Goal: Communication & Community: Answer question/provide support

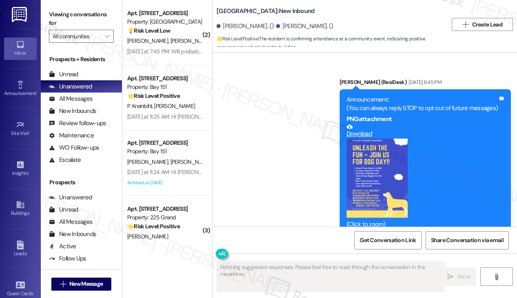
scroll to position [12439, 0]
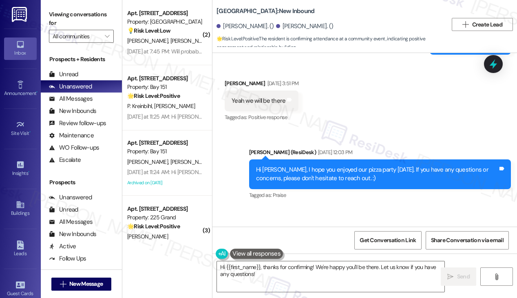
click at [86, 18] on label "Viewing conversations for" at bounding box center [81, 19] width 65 height 22
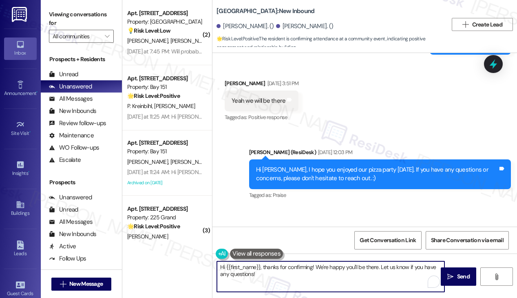
drag, startPoint x: 286, startPoint y: 279, endPoint x: 255, endPoint y: 271, distance: 32.1
click at [255, 271] on textarea "Hi {{first_name}}, thanks for confirming! We're happy you'll be there. Let us k…" at bounding box center [331, 277] width 228 height 31
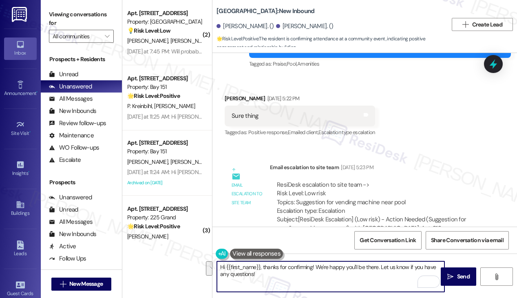
scroll to position [11949, 0]
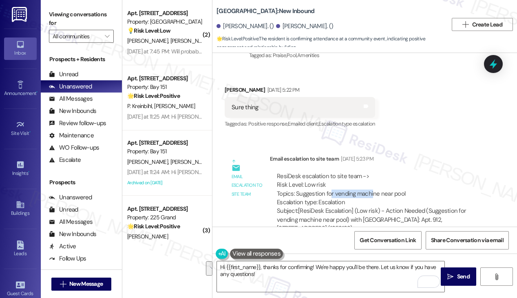
drag, startPoint x: 330, startPoint y: 131, endPoint x: 372, endPoint y: 133, distance: 41.7
click at [372, 172] on div "ResiDesk escalation to site team -> Risk Level: Low risk Topics: Suggestion for…" at bounding box center [378, 189] width 203 height 35
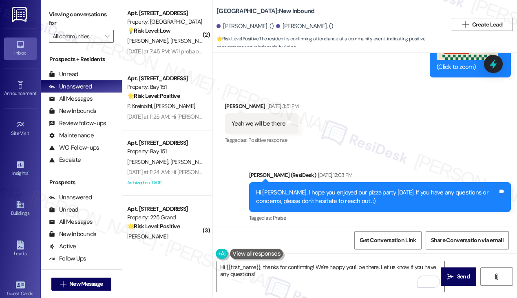
scroll to position [12439, 0]
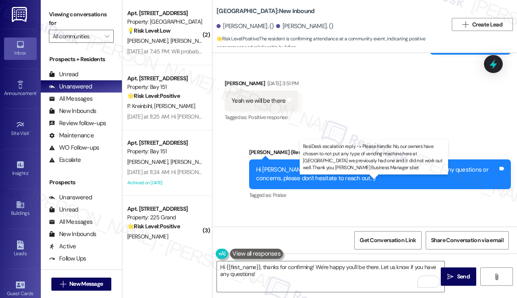
click at [331, 243] on div "ResiDesk escalation reply -> Please handle: No, our owners have chosen to not p…" at bounding box center [374, 260] width 195 height 34
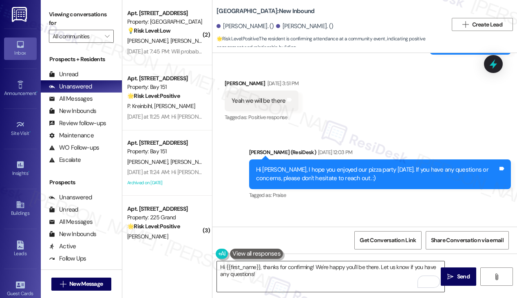
click at [265, 286] on textarea "Hi {{first_name}}, thanks for confirming! We're happy you'll be there. Let us k…" at bounding box center [331, 277] width 228 height 31
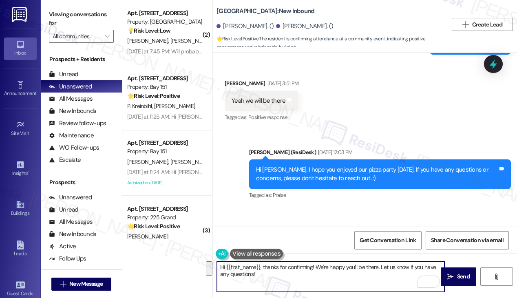
drag, startPoint x: 266, startPoint y: 280, endPoint x: 267, endPoint y: 266, distance: 14.7
click at [263, 266] on textarea "Hi {{first_name}}, thanks for confirming! We're happy you'll be there. Let us k…" at bounding box center [331, 277] width 228 height 31
paste textarea "our owners have chosen to not put any type of vending machine here at Village s…"
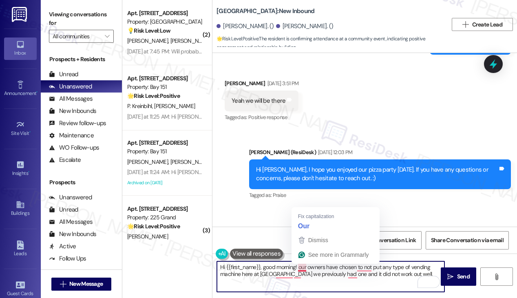
click at [299, 266] on textarea "Hi {{first_name}}, good morning! our owners have chosen to not put any type of …" at bounding box center [331, 277] width 228 height 31
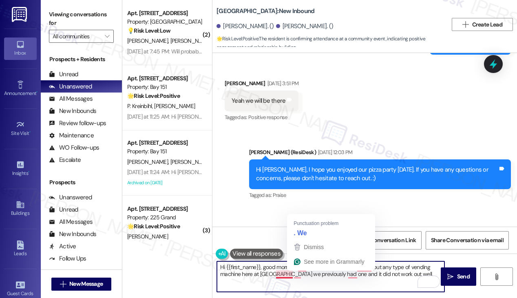
drag, startPoint x: 260, startPoint y: 271, endPoint x: 271, endPoint y: 271, distance: 11.4
click at [260, 271] on textarea "Hi {{first_name}}, good morning! our owners have chosen to not put any type of …" at bounding box center [331, 277] width 228 height 31
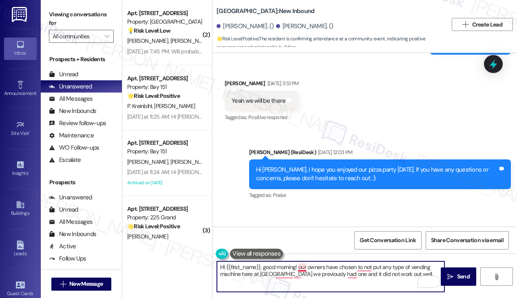
click at [302, 271] on textarea "Hi {{first_name}}, good morning! our owners have chosen to not put any type of …" at bounding box center [331, 277] width 228 height 31
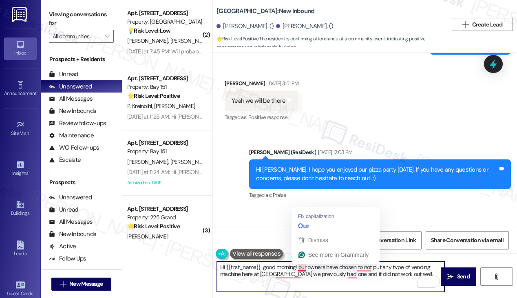
click at [302, 271] on textarea "Hi {{first_name}}, good morning! our owners have chosen to not put any type of …" at bounding box center [331, 277] width 228 height 31
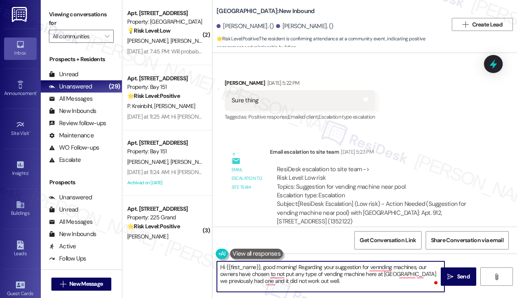
scroll to position [11949, 0]
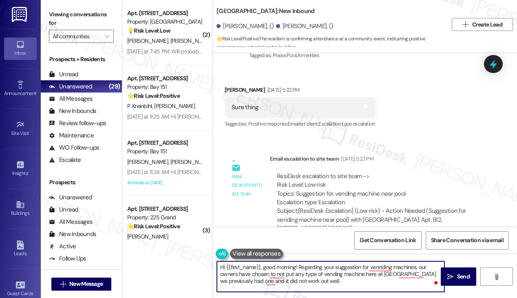
drag, startPoint x: 415, startPoint y: 268, endPoint x: 450, endPoint y: 257, distance: 36.9
click at [415, 268] on textarea "Hi {{first_name}}, good morning! Regarding your suggestion for vennding machine…" at bounding box center [331, 277] width 228 height 31
drag, startPoint x: 295, startPoint y: 266, endPoint x: 265, endPoint y: 268, distance: 30.2
click at [265, 268] on textarea "Hi {{first_name}}, good morning! Regarding your suggestion for vennding machine…" at bounding box center [331, 277] width 228 height 31
click at [297, 266] on textarea "Hi {{first_name}}, good morning! Regarding your suggestion for vennding machine…" at bounding box center [331, 277] width 228 height 31
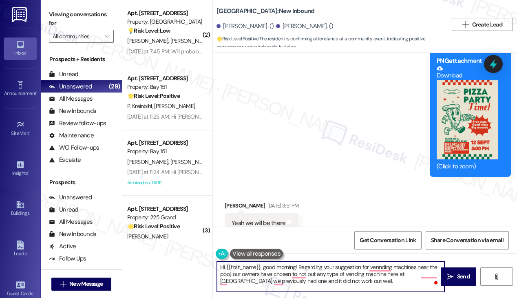
scroll to position [12357, 0]
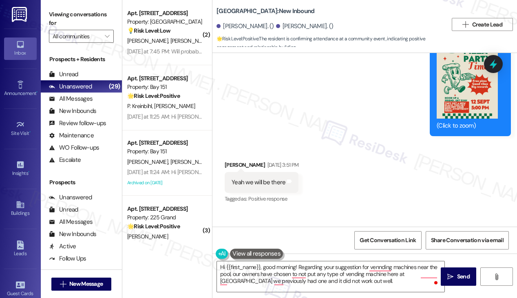
click at [269, 247] on div "Hi Brittany, I hope you enjoyed our pizza party last Friday. If you have any qu…" at bounding box center [377, 256] width 242 height 18
copy div "Brittany"
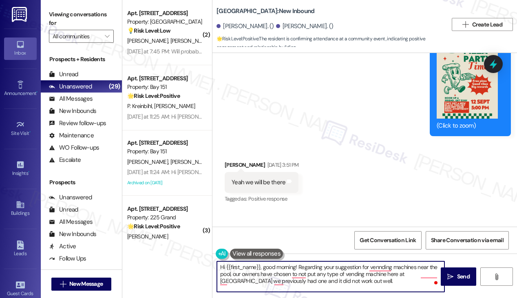
drag, startPoint x: 226, startPoint y: 266, endPoint x: 260, endPoint y: 266, distance: 34.3
click at [260, 266] on textarea "Hi {{first_name}}, good morning! Regarding your suggestion for vennding machine…" at bounding box center [331, 277] width 228 height 31
paste textarea "Brittany"
click at [320, 278] on textarea "Hi Brittany, good morning! Regarding your suggestion for vennding machines near…" at bounding box center [331, 277] width 228 height 31
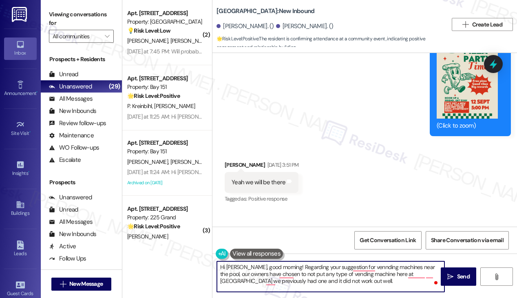
click at [320, 278] on textarea "Hi Brittany, good morning! Regarding your suggestion for vennding machines near…" at bounding box center [331, 277] width 228 height 31
click at [344, 281] on textarea "Hi Brittany, good morning! Regarding your suggestion for vending machines near …" at bounding box center [331, 277] width 228 height 31
click at [333, 271] on textarea "Hi Brittany, good morning! Regarding your suggestion for vending machines near …" at bounding box center [331, 277] width 228 height 31
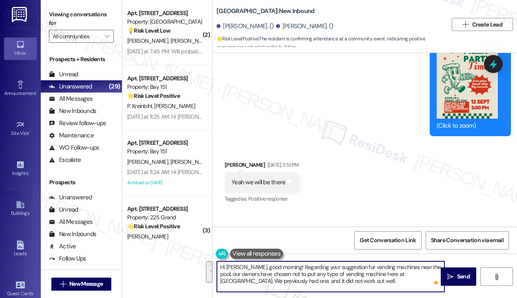
click at [331, 275] on textarea "Hi Brittany, good morning! Regarding your suggestion for vending machines near …" at bounding box center [331, 277] width 228 height 31
click at [318, 276] on textarea "Hi Brittany, good morning! Regarding your suggestion for vending machines near …" at bounding box center [331, 277] width 228 height 31
click at [372, 279] on textarea "Hi Brittany, good morning! Regarding your suggestion for vending machines near …" at bounding box center [331, 277] width 228 height 31
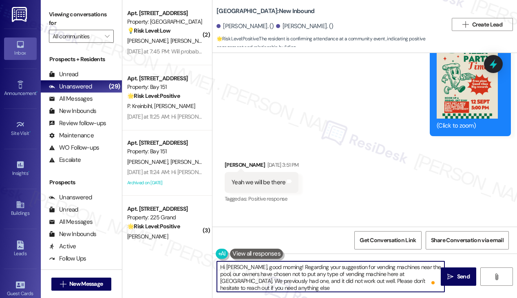
click at [305, 282] on textarea "Hi Brittany, good morning! Regarding your suggestion for vending machines near …" at bounding box center [331, 277] width 228 height 31
click at [299, 288] on textarea "Hi Brittany, good morning! Regarding your suggestion for vending machines near …" at bounding box center [331, 277] width 228 height 31
click at [322, 288] on textarea "Hi Brittany, good morning! Regarding your suggestion for vending machines near …" at bounding box center [331, 277] width 228 height 31
type textarea "Hi Brittany, good morning! Regarding your suggestion for vending machines near …"
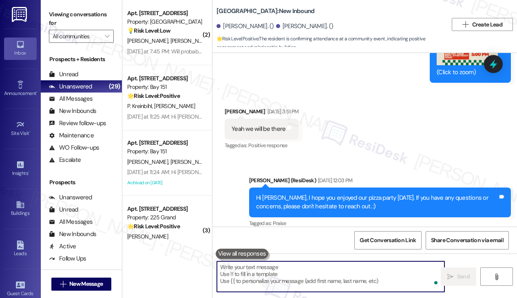
scroll to position [12439, 0]
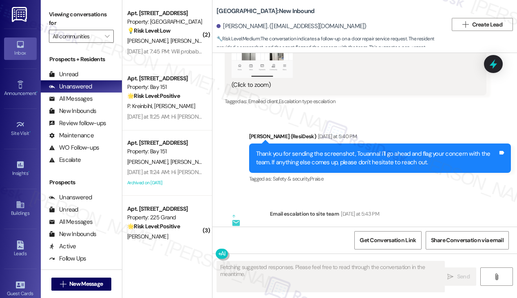
scroll to position [1981, 0]
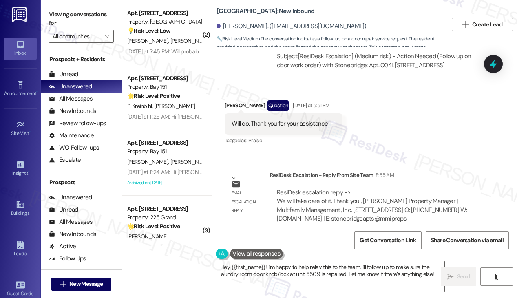
click at [312, 120] on div "Will do. Thank you for your assistance!" at bounding box center [281, 124] width 98 height 9
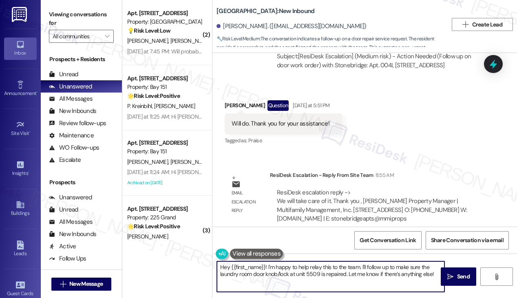
click at [223, 263] on textarea "Hey {{first_name}}! I'm happy to help relay this to the team. I'll follow up to…" at bounding box center [331, 277] width 228 height 31
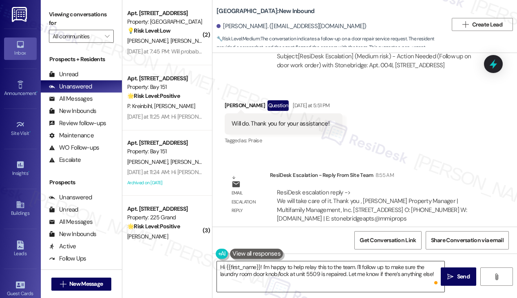
drag, startPoint x: 435, startPoint y: 278, endPoint x: 433, endPoint y: 271, distance: 7.2
click at [383, 277] on div "Hi {{first_name}}! I'm happy to help relay this to the team. I'll follow up to …" at bounding box center [331, 276] width 228 height 31
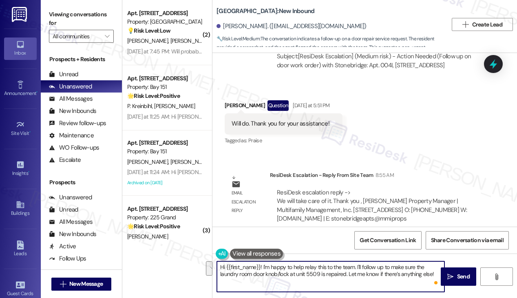
drag, startPoint x: 433, startPoint y: 273, endPoint x: 263, endPoint y: 267, distance: 169.8
click at [263, 267] on textarea "Hi {{first_name}}! I'm happy to help relay this to the team. I'll follow up to …" at bounding box center [331, 277] width 228 height 31
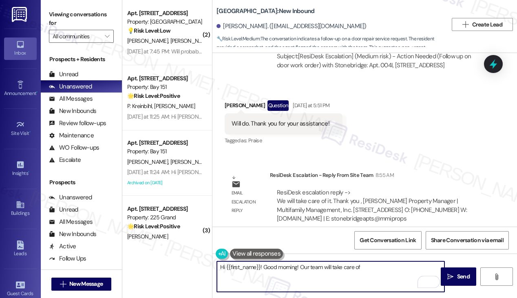
click at [296, 267] on textarea "Hi {{first_name}}! Good morning! Our team will take care of" at bounding box center [331, 277] width 228 height 31
click at [429, 267] on textarea "Hi {{first_name}}! Good morning, and you're very welcome! Our team will take ca…" at bounding box center [331, 277] width 228 height 31
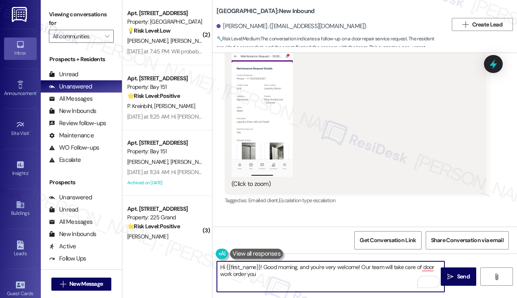
scroll to position [1614, 0]
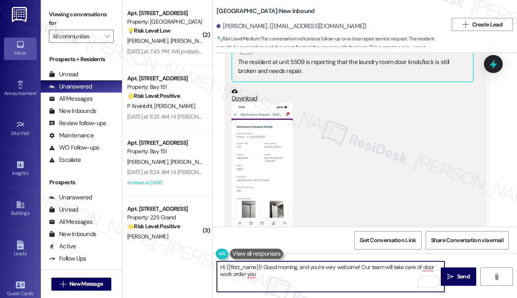
click at [279, 150] on button "Zoom image" at bounding box center [262, 169] width 61 height 133
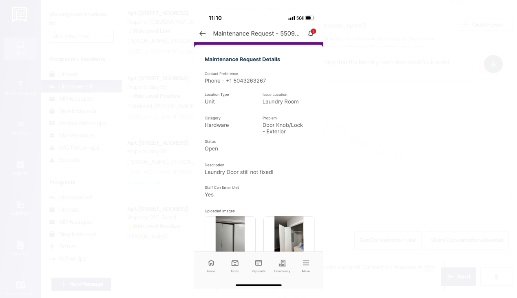
click at [394, 129] on button "Unzoom image" at bounding box center [258, 149] width 517 height 298
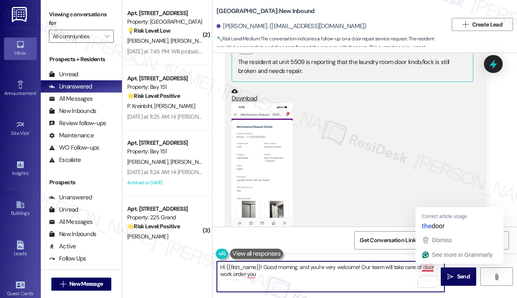
click at [424, 269] on textarea "Hi {{first_name}}! Good morning, and you're very welcome! Our team will take ca…" at bounding box center [331, 277] width 228 height 31
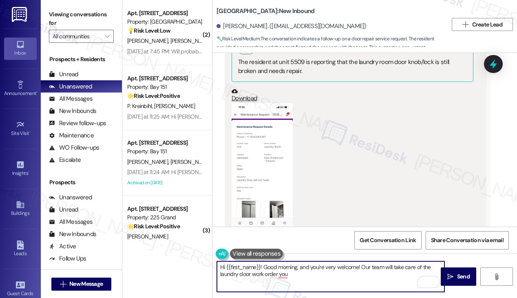
click at [262, 172] on button "Zoom image" at bounding box center [262, 169] width 61 height 133
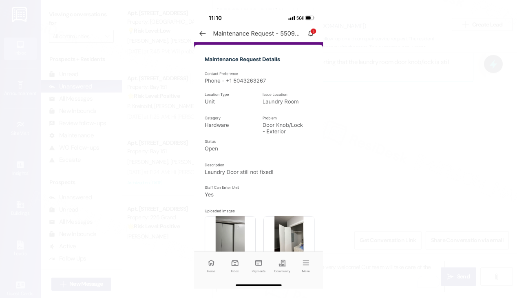
click at [382, 148] on button "Unzoom image" at bounding box center [258, 149] width 517 height 298
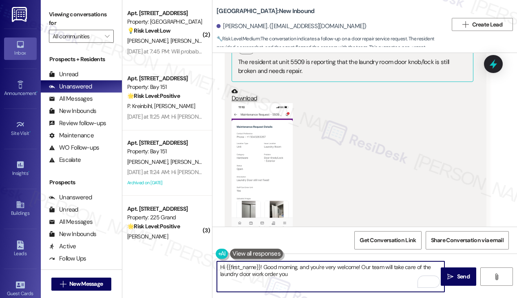
click at [297, 274] on textarea "Hi {{first_name}}! Good morning, and you're very welcome! Our team will take ca…" at bounding box center [331, 277] width 228 height 31
click at [335, 282] on textarea "Hi {{first_name}}! Good morning, and you're very welcome! Our team will take ca…" at bounding box center [331, 277] width 228 height 31
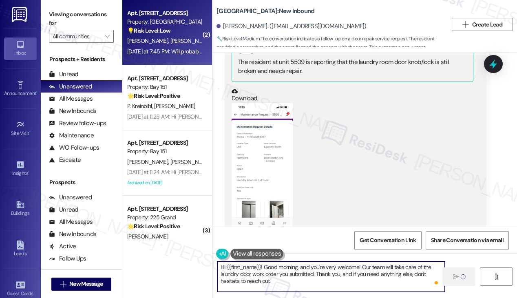
type textarea "Hi {{first_name}}! Good morning, and you're very welcome! Our team will take ca…"
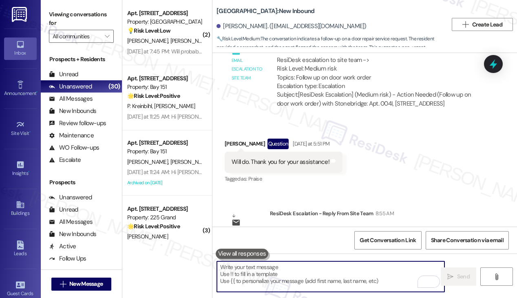
scroll to position [1981, 0]
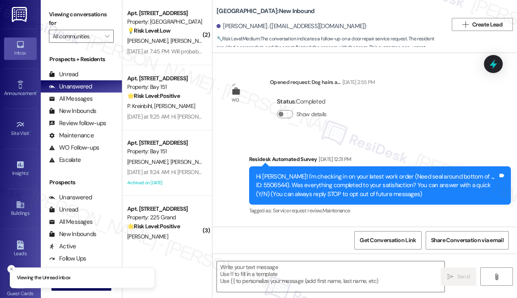
scroll to position [2068, 0]
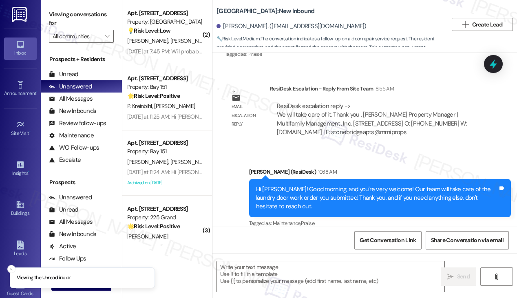
type textarea "Fetching suggested responses. Please feel free to read through the conversation…"
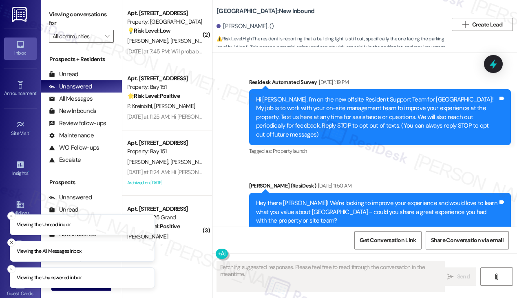
scroll to position [20073, 0]
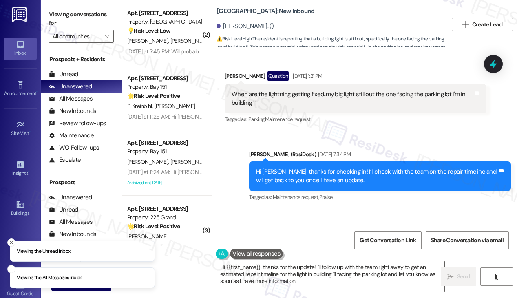
click at [324, 168] on div "Hi Velinda, thanks for checking in! I’ll check with the team on the repair time…" at bounding box center [377, 177] width 242 height 18
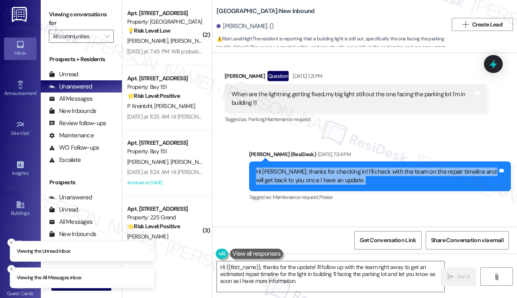
click at [324, 168] on div "Hi Velinda, thanks for checking in! I’ll check with the team on the repair time…" at bounding box center [377, 177] width 242 height 18
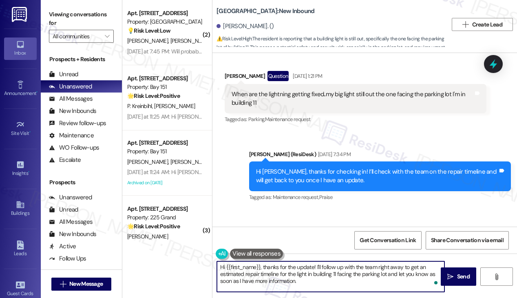
click at [263, 264] on textarea "Hi {{first_name}}, thanks for the update! I'll follow up with the team right aw…" at bounding box center [331, 277] width 228 height 31
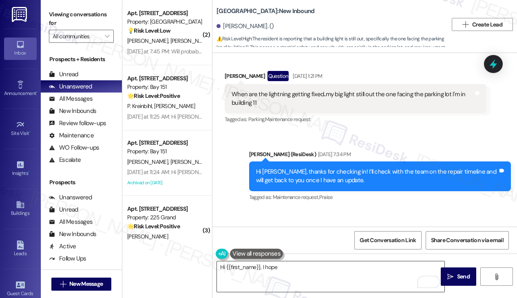
click at [308, 271] on textarea "Hi {{first_name}}, I hope" at bounding box center [331, 277] width 228 height 31
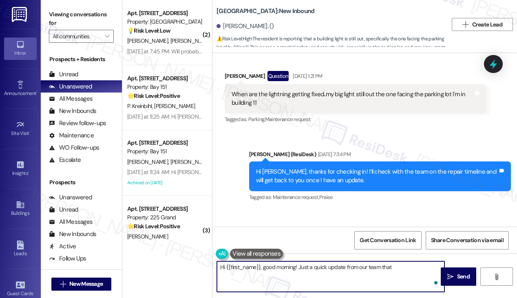
paste textarea "The service request has been issued this will be resolved this week."
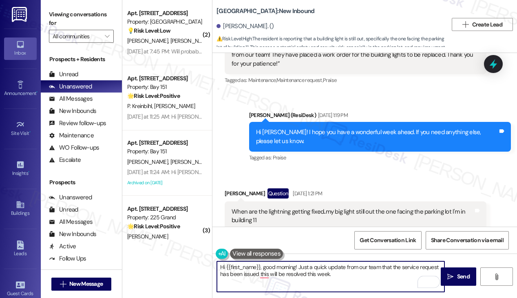
scroll to position [19951, 0]
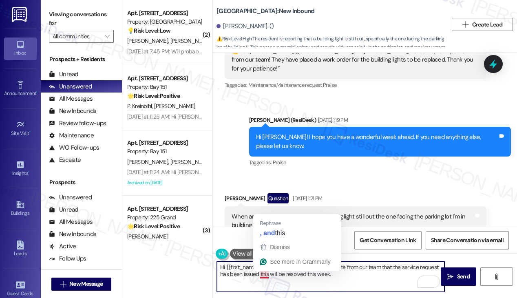
click at [257, 275] on textarea "Hi {{first_name}}, good morning! Just a quick update from our team that the ser…" at bounding box center [331, 277] width 228 height 31
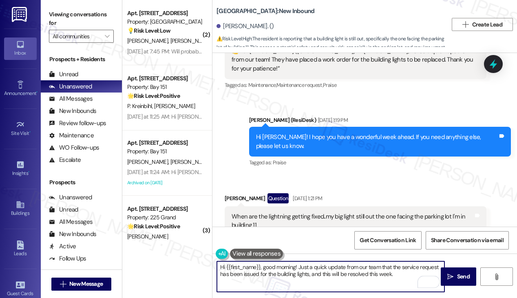
click at [397, 273] on textarea "Hi {{first_name}}, good morning! Just a quick update from our team that the ser…" at bounding box center [331, 277] width 228 height 31
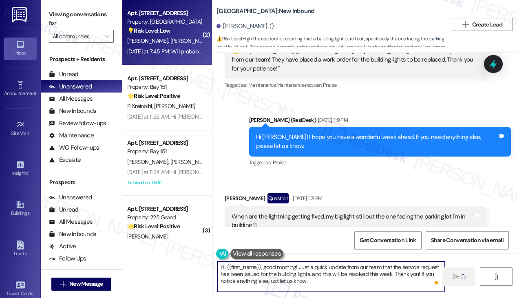
type textarea "Hi {{first_name}}, good morning! Just a quick update from our team that the ser…"
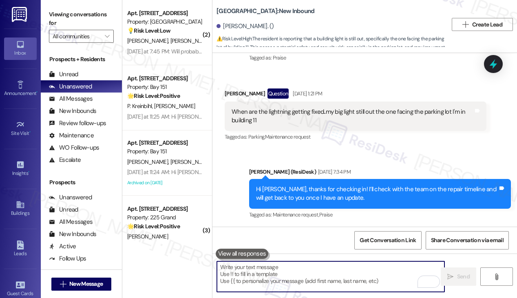
scroll to position [20073, 0]
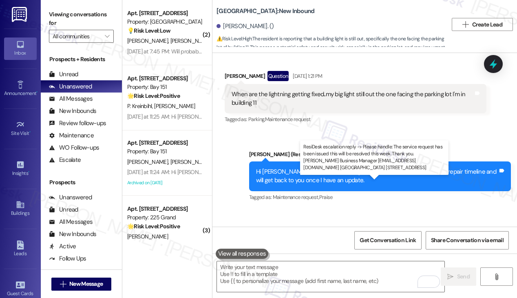
click at [448, 245] on div "ResiDesk escalation reply -> Please handle: The service request has been issued…" at bounding box center [375, 262] width 197 height 34
click at [423, 245] on div "ResiDesk escalation reply -> Please handle: The service request has been issued…" at bounding box center [375, 262] width 197 height 34
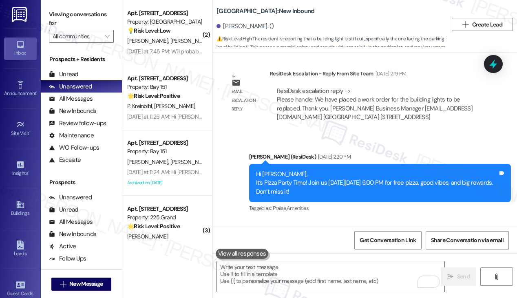
scroll to position [19339, 0]
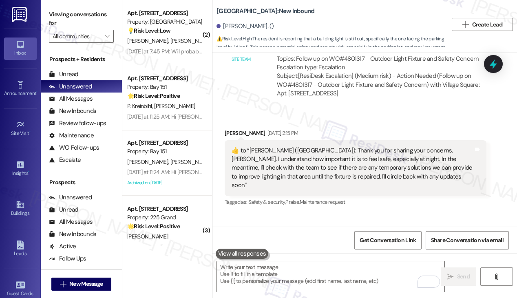
drag, startPoint x: 367, startPoint y: 195, endPoint x: 415, endPoint y: 204, distance: 48.5
click at [415, 250] on div "ResiDesk escalation reply -> Please handle: We have placed a work order for the…" at bounding box center [378, 267] width 204 height 35
click at [364, 250] on div "ResiDesk escalation reply -> Please handle: We have placed a work order for the…" at bounding box center [375, 267] width 196 height 34
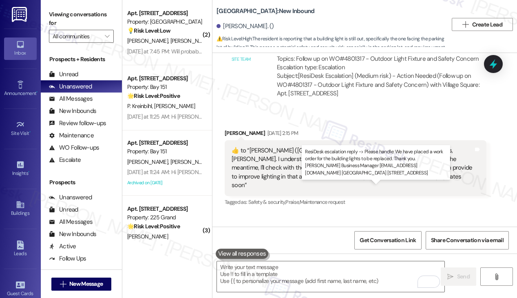
click at [364, 250] on div "ResiDesk escalation reply -> Please handle: We have placed a work order for the…" at bounding box center [375, 267] width 196 height 34
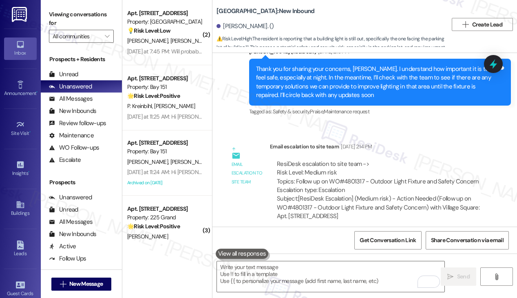
scroll to position [19176, 0]
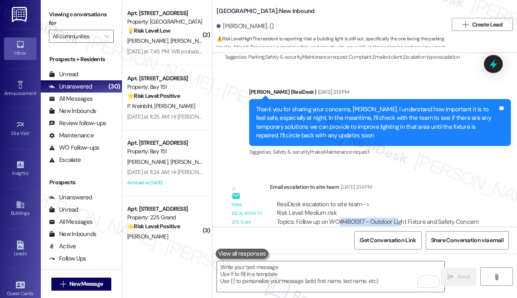
drag, startPoint x: 343, startPoint y: 163, endPoint x: 397, endPoint y: 166, distance: 53.9
click at [397, 200] on div "ResiDesk escalation to site team -> Risk Level: Medium risk Topics: Follow up o…" at bounding box center [378, 217] width 203 height 35
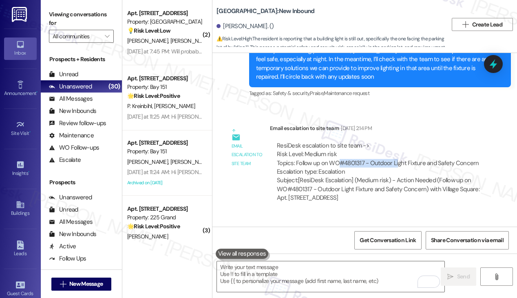
scroll to position [19380, 0]
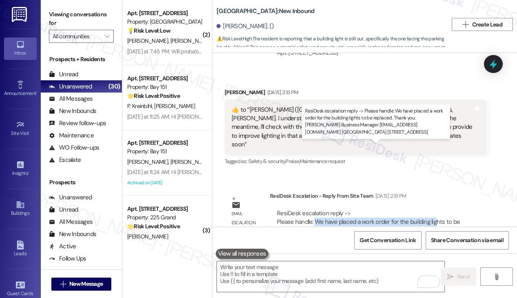
drag, startPoint x: 398, startPoint y: 158, endPoint x: 433, endPoint y: 158, distance: 34.3
click at [433, 209] on div "ResiDesk escalation reply -> Please handle: We have placed a work order for the…" at bounding box center [375, 226] width 196 height 34
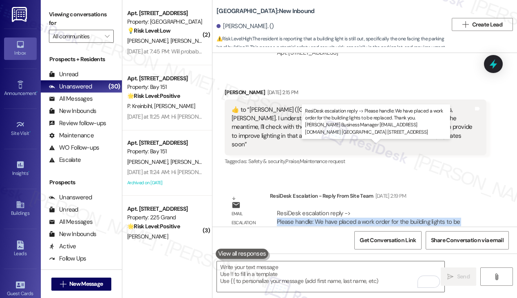
click at [343, 209] on div "ResiDesk escalation reply -> Please handle: We have placed a work order for the…" at bounding box center [375, 226] width 196 height 34
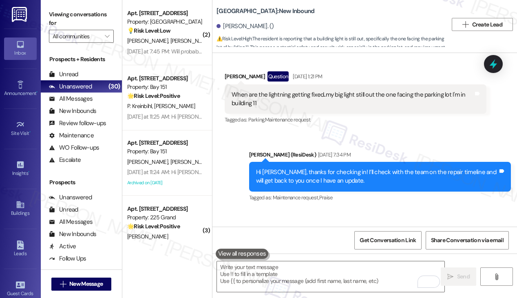
scroll to position [20073, 0]
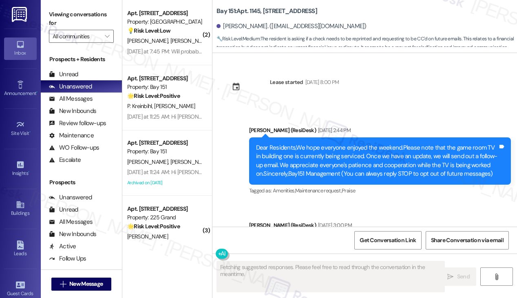
scroll to position [24897, 0]
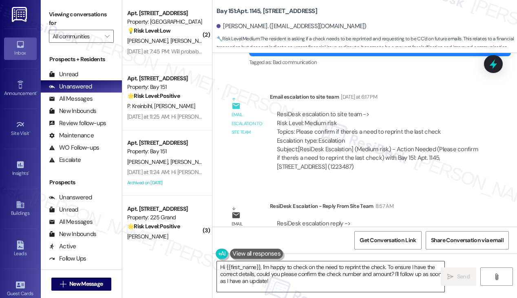
drag, startPoint x: 282, startPoint y: 283, endPoint x: 277, endPoint y: 277, distance: 7.0
click at [277, 277] on textarea "Hi {{first_name}}, I'm happy to check on the need to reprint the check. To ensu…" at bounding box center [331, 277] width 228 height 31
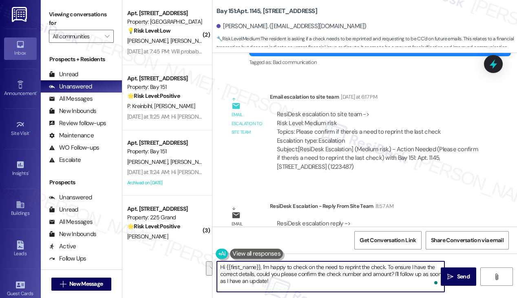
click at [262, 279] on textarea "Hi {{first_name}}, I'm happy to check on the need to reprint the check. To ensu…" at bounding box center [331, 277] width 228 height 31
drag, startPoint x: 296, startPoint y: 282, endPoint x: 262, endPoint y: 261, distance: 39.4
click at [262, 261] on div "Hi {{first_name}}, I'm happy to check on the need to reprint the check. To ensu…" at bounding box center [331, 276] width 228 height 31
paste textarea "[PERSON_NAME] wanted to meet but as we have not received the check he will need…"
click at [263, 266] on textarea "Hi {{first_name}}, [PERSON_NAME] wanted to meet, but as we have not received th…" at bounding box center [331, 277] width 228 height 31
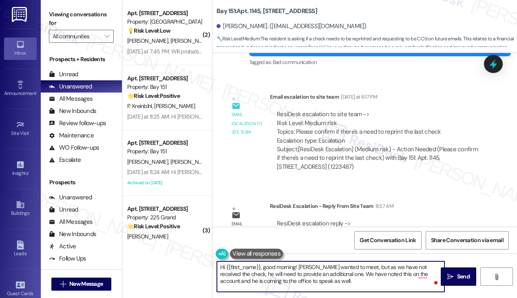
click at [328, 275] on textarea "Hi {{first_name}}, good morning! Fernando wanted to meet, but as we have not re…" at bounding box center [331, 277] width 228 height 31
click at [239, 273] on textarea "Hi {{first_name}}, good morning! Fernando wanted to meet, but as we have not re…" at bounding box center [331, 277] width 228 height 31
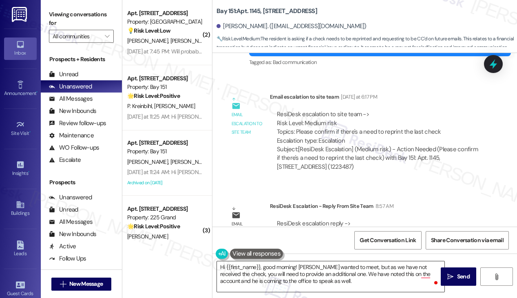
click at [264, 269] on textarea "Hi {{first_name}}, good morning! Fernando wanted to meet, but as we have not re…" at bounding box center [331, 277] width 228 height 31
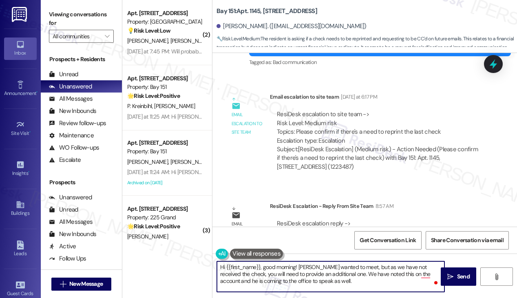
click at [317, 270] on textarea "Hi {{first_name}}, good morning! Fernando wanted to meet, but as we have not re…" at bounding box center [331, 277] width 228 height 31
click at [279, 275] on textarea "Hi {{first_name}}, good morning! Fernando wanted to meet, but as we have not re…" at bounding box center [331, 277] width 228 height 31
click at [298, 267] on textarea "Hi {{first_name}}, good morning! Fernando wanted to meet, but as we have not re…" at bounding box center [331, 277] width 228 height 31
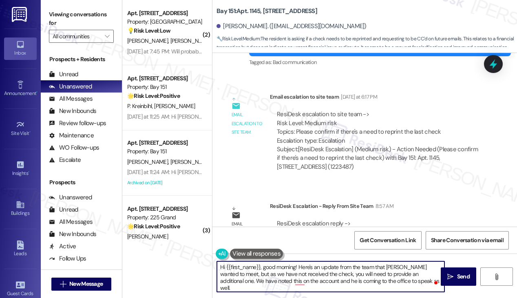
click at [240, 273] on textarea "Hi {{first_name}}, good morning! Here's an update from the team that Fernando w…" at bounding box center [331, 277] width 228 height 31
click at [346, 275] on textarea "Hi {{first_name}}, good morning! Here's an update from the team that Fernando w…" at bounding box center [331, 277] width 228 height 31
click at [335, 275] on textarea "Hi {{first_name}}, good morning! Here's an update from the team that Fernando w…" at bounding box center [331, 277] width 228 height 31
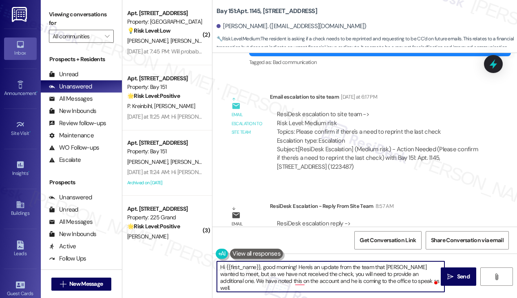
click at [339, 277] on textarea "Hi {{first_name}}, good morning! Here's an update from the team that Fernando w…" at bounding box center [331, 277] width 228 height 31
click at [335, 275] on textarea "Hi {{first_name}}, good morning! Here's an update from the team that Fernando w…" at bounding box center [331, 277] width 228 height 31
click at [418, 282] on textarea "Hi {{first_name}}, good morning! Here's an update from the team that Fernando w…" at bounding box center [331, 277] width 228 height 31
click at [351, 279] on textarea "Hi {{first_name}}, good morning! Here's an update from the team that Fernando w…" at bounding box center [331, 277] width 228 height 31
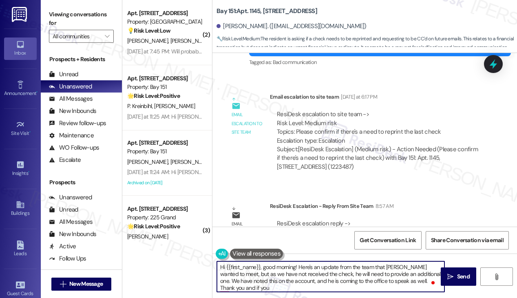
click at [350, 279] on textarea "Hi {{first_name}}, good morning! Here's an update from the team that Fernando w…" at bounding box center [331, 277] width 228 height 31
click at [324, 281] on textarea "Hi {{first_name}}, good morning! Here's an update from the team that Fernando w…" at bounding box center [331, 277] width 228 height 31
click at [250, 277] on textarea "Hi {{first_name}}, good morning! Here's an update from the team that Fernando w…" at bounding box center [331, 277] width 228 height 31
click at [359, 278] on textarea "Hi {{first_name}}, good morning! Here's an update from the team that Fernando w…" at bounding box center [331, 277] width 228 height 31
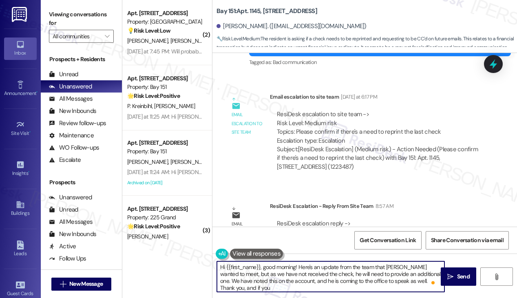
click at [253, 286] on textarea "Hi {{first_name}}, good morning! Here's an update from the team that Fernando w…" at bounding box center [331, 277] width 228 height 31
click at [315, 268] on textarea "Hi {{first_name}}, good morning! Here's an update from the team that Fernando w…" at bounding box center [331, 277] width 228 height 31
click at [385, 271] on textarea "Hi {{first_name}}, good morning! Here's an update from the team that Fernando w…" at bounding box center [331, 277] width 228 height 31
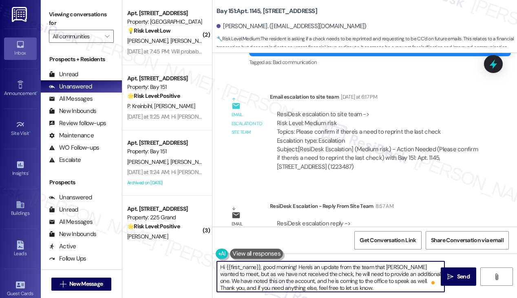
click at [281, 272] on textarea "Hi {{first_name}}, good morning! Here's an update from the team that Fernando w…" at bounding box center [331, 277] width 228 height 31
click at [334, 279] on textarea "Hi {{first_name}}, good morning! Here's an update from the team that Fernando w…" at bounding box center [331, 277] width 228 height 31
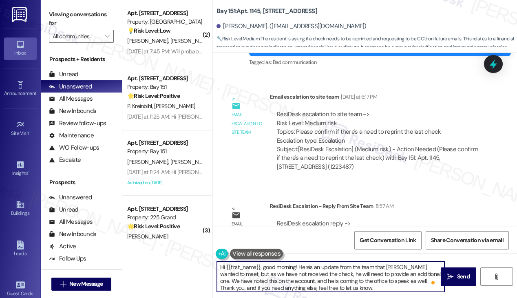
click at [334, 279] on textarea "Hi {{first_name}}, good morning! Here's an update from the team that Fernando w…" at bounding box center [331, 277] width 228 height 31
click at [281, 279] on textarea "Hi {{first_name}}, good morning! Here's an update from the team that Fernando w…" at bounding box center [331, 277] width 228 height 31
click at [335, 281] on textarea "Hi {{first_name}}, good morning! Here's an update from the team that Fernando w…" at bounding box center [331, 277] width 228 height 31
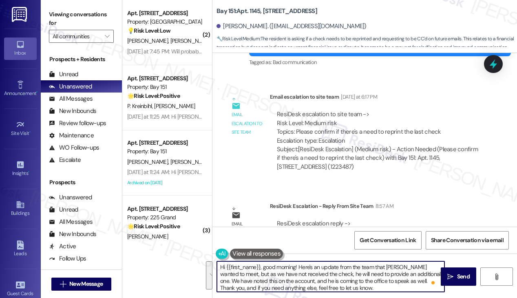
click at [376, 284] on textarea "Hi {{first_name}}, good morning! Here's an update from the team that Fernando w…" at bounding box center [331, 277] width 228 height 31
click at [369, 286] on textarea "Hi {{first_name}}, good morning! Here's an update from the team that Fernando w…" at bounding box center [331, 277] width 228 height 31
click at [302, 288] on textarea "Hi {{first_name}}, good morning! Here's an update from the team that Fernando w…" at bounding box center [331, 277] width 228 height 31
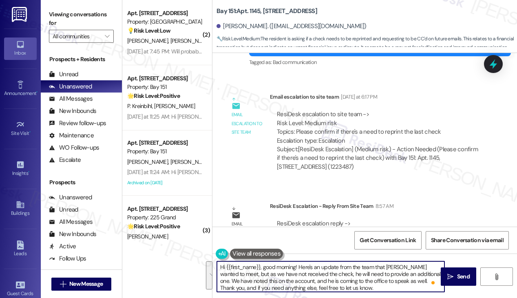
click at [333, 281] on textarea "Hi {{first_name}}, good morning! Here's an update from the team that Fernando w…" at bounding box center [331, 277] width 228 height 31
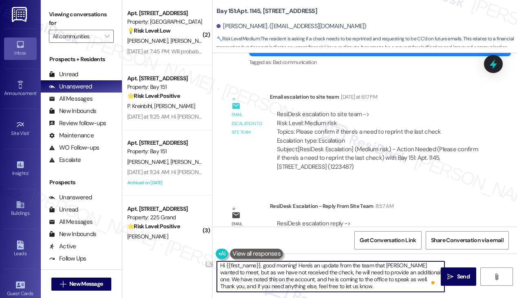
drag, startPoint x: 353, startPoint y: 288, endPoint x: 293, endPoint y: 288, distance: 59.2
click at [293, 288] on textarea "Hi {{first_name}}, good morning! Here's an update from the team that Fernando w…" at bounding box center [331, 277] width 228 height 31
click at [295, 288] on textarea "Hi {{first_name}}, good morning! Here's an update from the team that Fernando w…" at bounding box center [331, 277] width 228 height 31
drag, startPoint x: 317, startPoint y: 285, endPoint x: 293, endPoint y: 285, distance: 24.1
click at [293, 285] on textarea "Hi {{first_name}}, good morning! Here's an update from the team that Fernando w…" at bounding box center [331, 277] width 228 height 31
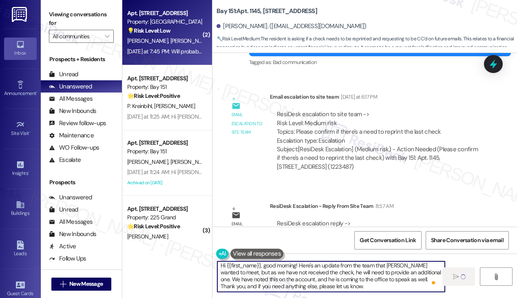
type textarea "Hi {{first_name}}, good morning! Here's an update from the team that Fernando w…"
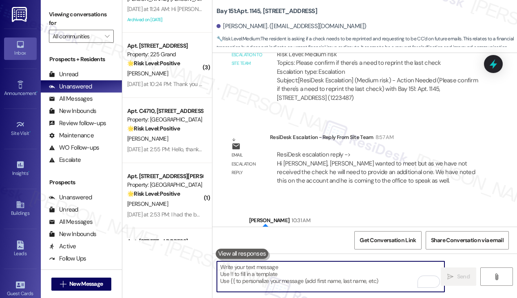
scroll to position [24980, 0]
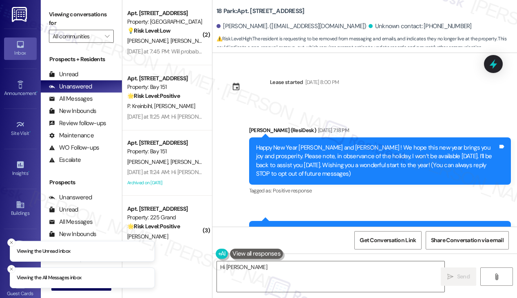
scroll to position [3351, 0]
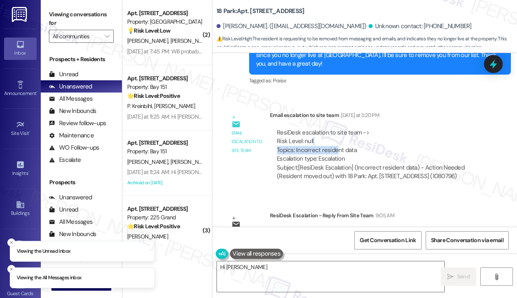
drag, startPoint x: 318, startPoint y: 136, endPoint x: 353, endPoint y: 141, distance: 35.0
click at [353, 141] on div "ResiDesk escalation to site team -> Risk Level: null Topics: Incorrect resident…" at bounding box center [378, 146] width 203 height 35
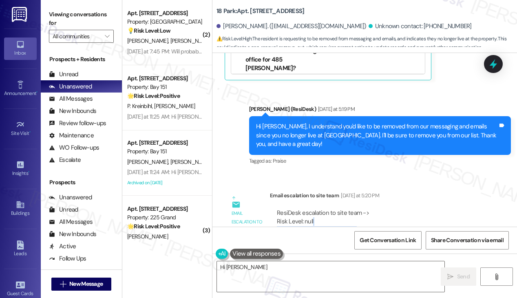
scroll to position [3229, 0]
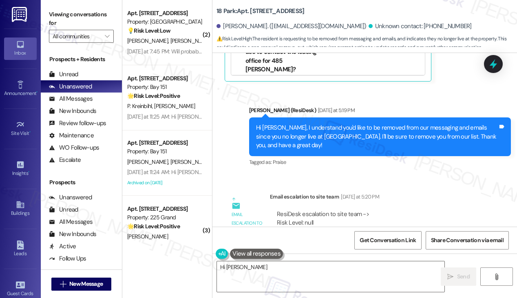
click at [333, 128] on div "Hi [PERSON_NAME], I understand you'd like to be removed from our messaging and …" at bounding box center [377, 137] width 242 height 26
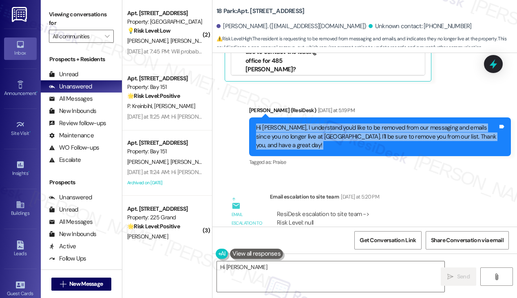
click at [333, 128] on div "Hi [PERSON_NAME], I understand you'd like to be removed from our messaging and …" at bounding box center [377, 137] width 242 height 26
click at [370, 131] on div "Hi [PERSON_NAME], I understand you'd like to be removed from our messaging and …" at bounding box center [377, 137] width 242 height 26
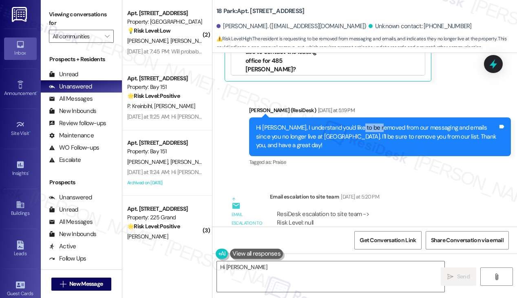
click at [370, 131] on div "Hi [PERSON_NAME], I understand you'd like to be removed from our messaging and …" at bounding box center [377, 137] width 242 height 26
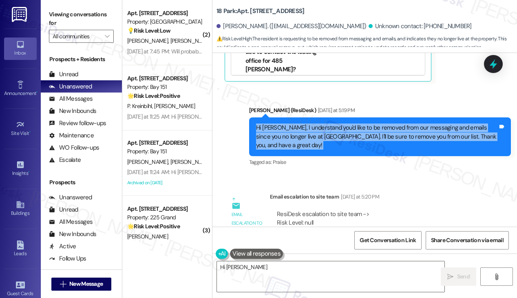
click at [370, 131] on div "Hi [PERSON_NAME], I understand you'd like to be removed from our messaging and …" at bounding box center [377, 137] width 242 height 26
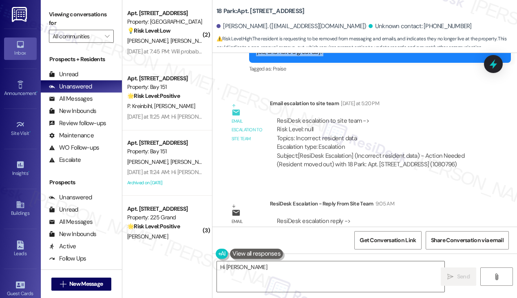
scroll to position [3351, 0]
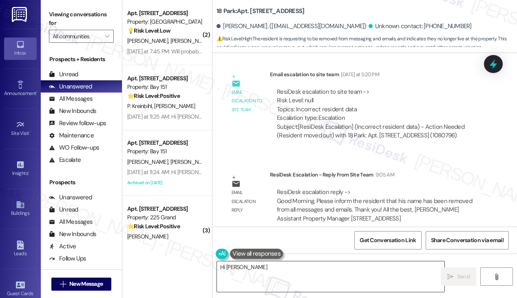
click at [325, 267] on textarea "Hi Andrew, I understand you'd like to be removed from messaging and emails sinc…" at bounding box center [331, 277] width 228 height 31
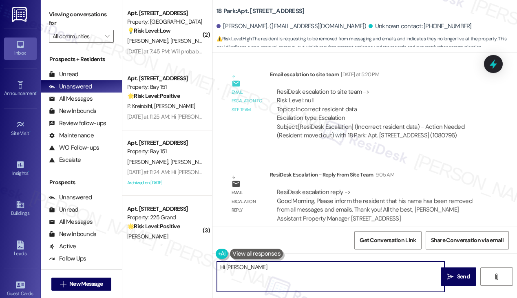
click at [325, 267] on textarea "Hi Andrew, I understand you'd like to be removed from messaging and emails sinc…" at bounding box center [331, 277] width 228 height 31
click at [320, 267] on textarea "Hi Andrew, I understand you'd like to be removed from messaging and emails sinc…" at bounding box center [331, 277] width 228 height 31
click at [426, 271] on textarea "Hi Andrew, I understand you'd like to be removed from messaging and emails sinc…" at bounding box center [331, 277] width 228 height 31
drag, startPoint x: 437, startPoint y: 275, endPoint x: 246, endPoint y: 269, distance: 191.5
click at [246, 269] on textarea "Hi Andrew, I understand you'd like to be removed from messaging and emails sinc…" at bounding box center [331, 277] width 228 height 31
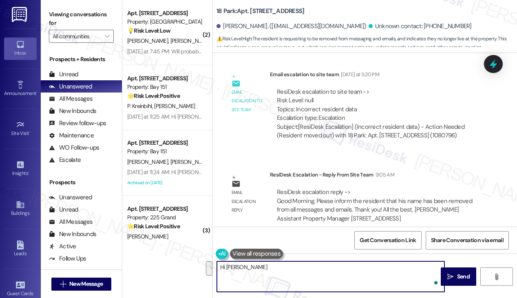
click at [264, 264] on textarea "Hi Andrew, I understand you'd like to be removed from messaging and emails sinc…" at bounding box center [331, 277] width 228 height 31
drag, startPoint x: 245, startPoint y: 266, endPoint x: 436, endPoint y: 275, distance: 191.1
click at [436, 275] on textarea "Hi Andrew, I understand you'd like to be removed from messaging and emails sinc…" at bounding box center [331, 277] width 228 height 31
paste textarea "inform the resident that his name has been removed from all messages and emails."
click at [246, 267] on textarea "Hi Andrew, inform the resident that his name has been removed from all messages…" at bounding box center [331, 277] width 228 height 31
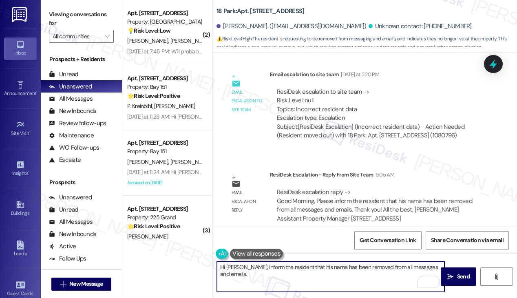
click at [246, 267] on textarea "Hi Andrew, inform the resident that his name has been removed from all messages…" at bounding box center [331, 277] width 228 height 31
click at [318, 171] on div "ResiDesk Escalation - Reply From Site Team 9:05 AM" at bounding box center [378, 176] width 217 height 11
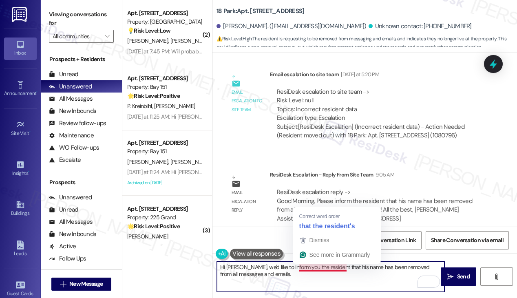
click at [342, 265] on textarea "Hi Andrew, we'd like to inform you the resident that his name has been removed …" at bounding box center [331, 277] width 228 height 31
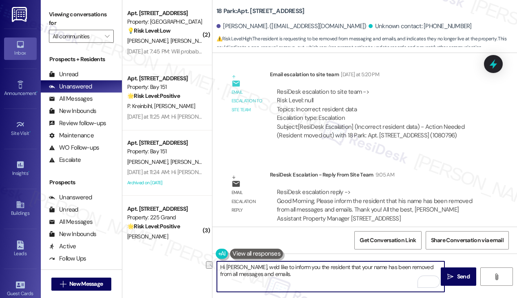
drag, startPoint x: 326, startPoint y: 266, endPoint x: 299, endPoint y: 268, distance: 27.4
click at [299, 268] on textarea "Hi Andrew, we'd like to inform you the resident that your name has been removed…" at bounding box center [331, 277] width 228 height 31
click at [273, 279] on textarea "Hi Andrew, we'd like to inform you that your name has been removed from all mes…" at bounding box center [331, 277] width 228 height 31
drag, startPoint x: 272, startPoint y: 274, endPoint x: 242, endPoint y: 275, distance: 30.6
click at [241, 275] on textarea "Hi Andrew, we'd like to inform you that your name has been removed from all mes…" at bounding box center [331, 277] width 228 height 31
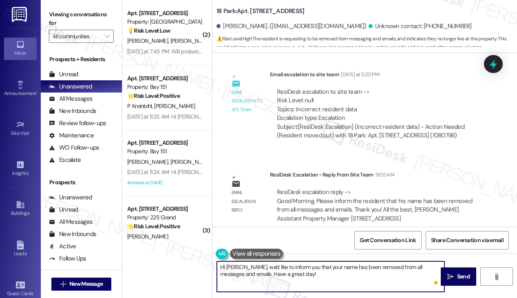
type textarea "Hi Andrew, we'd like to inform you that your name has been removed from all mes…"
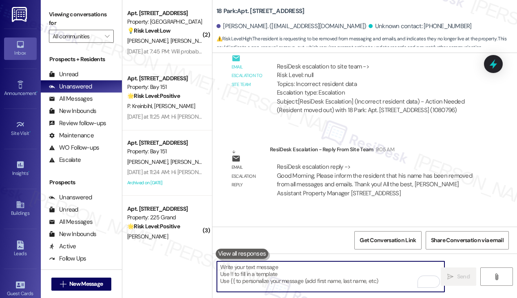
scroll to position [3417, 0]
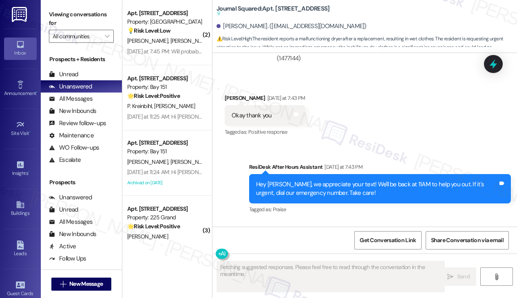
scroll to position [1768, 0]
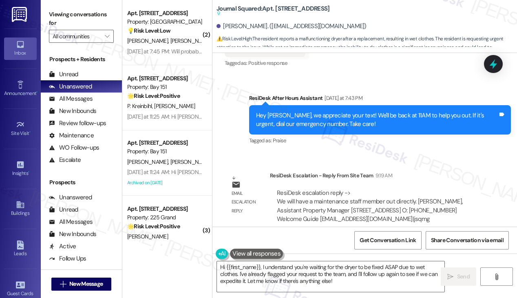
click at [379, 195] on div "ResiDesk escalation reply -> We will have a maintenance staff member out direct…" at bounding box center [370, 206] width 186 height 34
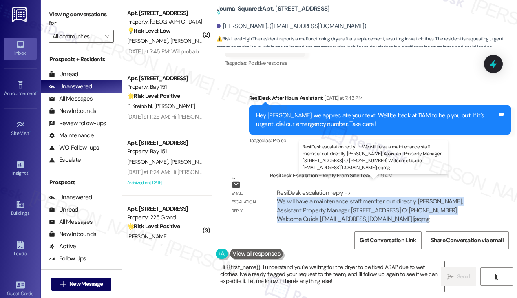
click at [379, 195] on div "ResiDesk escalation reply -> We will have a maintenance staff member out direct…" at bounding box center [370, 206] width 186 height 34
click at [390, 192] on div "ResiDesk escalation reply -> We will have a maintenance staff member out direct…" at bounding box center [370, 206] width 186 height 34
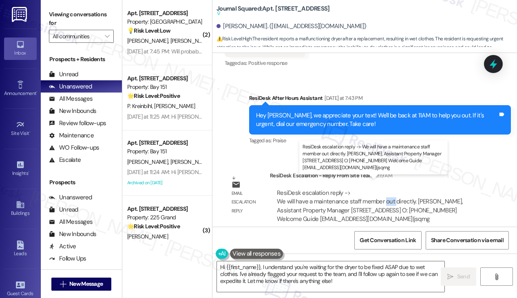
click at [390, 192] on div "ResiDesk escalation reply -> We will have a maintenance staff member out direct…" at bounding box center [370, 206] width 186 height 34
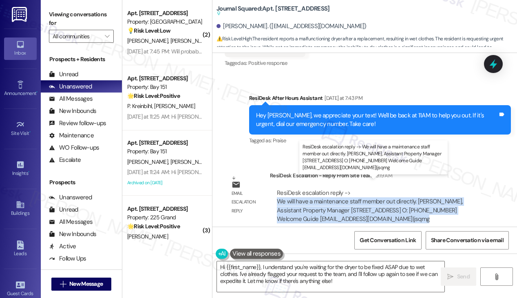
click at [390, 192] on div "ResiDesk escalation reply -> We will have a maintenance staff member out direct…" at bounding box center [370, 206] width 186 height 34
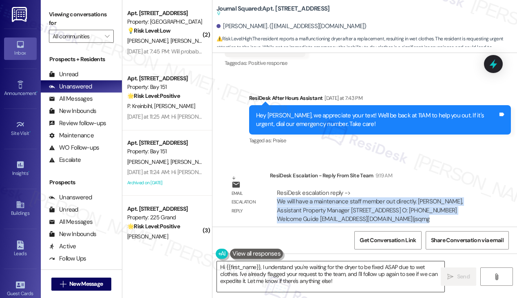
click at [321, 275] on textarea "Hi {{first_name}}, I understand you're waiting for the dryer to be fixed ASAP d…" at bounding box center [331, 277] width 228 height 31
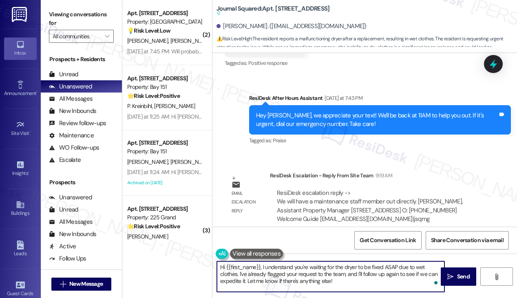
drag, startPoint x: 353, startPoint y: 280, endPoint x: 262, endPoint y: 265, distance: 91.4
click at [262, 265] on textarea "Hi {{first_name}}, I understand you're waiting for the dryer to be fixed ASAP d…" at bounding box center [331, 277] width 228 height 31
click at [335, 280] on textarea "Hi {{first_name}}, I understand you're waiting for the dryer to be fixed ASAP d…" at bounding box center [331, 277] width 228 height 31
drag, startPoint x: 338, startPoint y: 280, endPoint x: 262, endPoint y: 264, distance: 77.1
click at [262, 264] on textarea "Hi {{first_name}}, I understand you're waiting for the dryer to be fixed ASAP d…" at bounding box center [331, 277] width 228 height 31
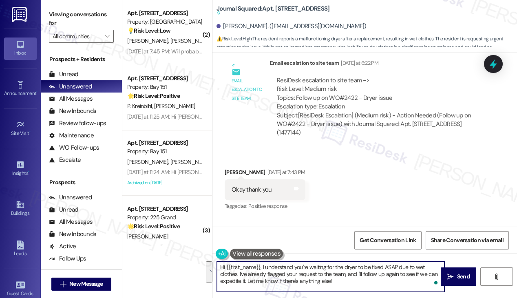
scroll to position [1605, 0]
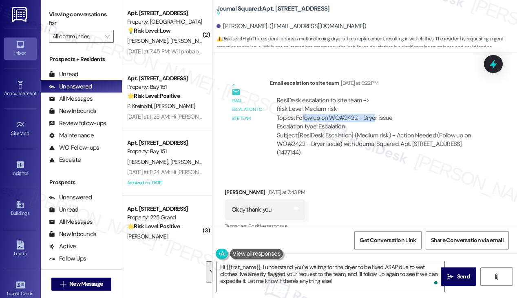
drag, startPoint x: 302, startPoint y: 109, endPoint x: 374, endPoint y: 110, distance: 71.8
click at [374, 110] on div "ResiDesk escalation to site team -> Risk Level: Medium risk Topics: Follow up o…" at bounding box center [378, 113] width 203 height 35
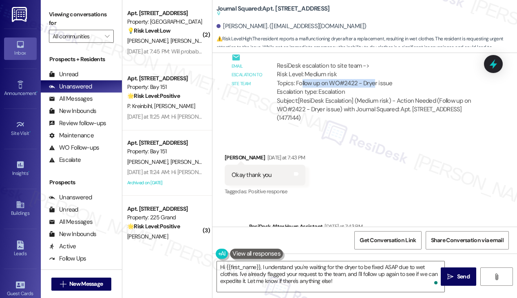
scroll to position [1768, 0]
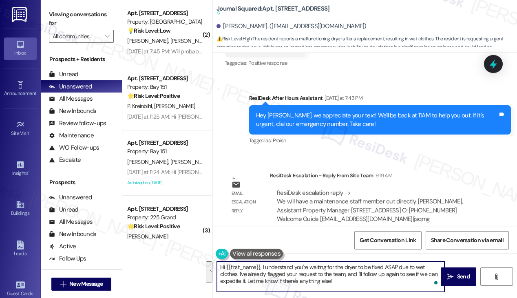
drag, startPoint x: 346, startPoint y: 279, endPoint x: 262, endPoint y: 267, distance: 84.4
click at [262, 267] on textarea "Hi {{first_name}}, I understand you're waiting for the dryer to be fixed ASAP d…" at bounding box center [331, 277] width 228 height 31
paste textarea "We will have a maintenance staff member out directly."
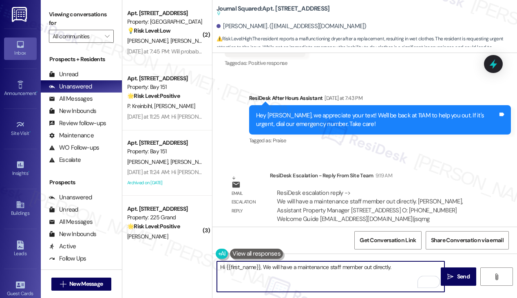
click at [264, 268] on textarea "Hi {{first_name}}, We will have a maintenance staff member out directly." at bounding box center [331, 277] width 228 height 31
click at [339, 272] on textarea "Hi {{first_name}}, good morning! Here's a quick update from the team. We will h…" at bounding box center [331, 277] width 228 height 31
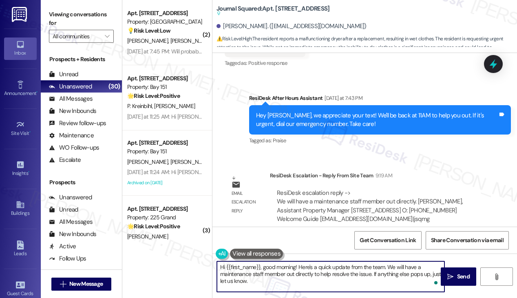
click at [317, 270] on textarea "Hi {{first_name}}, good morning! Here's a quick update from the team. We will h…" at bounding box center [331, 277] width 228 height 31
click at [317, 271] on textarea "Hi {{first_name}}, good morning! Here's a quick update from the team. We will h…" at bounding box center [331, 277] width 228 height 31
click at [317, 280] on textarea "Hi {{first_name}}, good morning! Here's a quick update from the team. We will h…" at bounding box center [331, 277] width 228 height 31
click at [299, 274] on textarea "Hi {{first_name}}, good morning! Here's a quick update from the team. We will h…" at bounding box center [331, 277] width 228 height 31
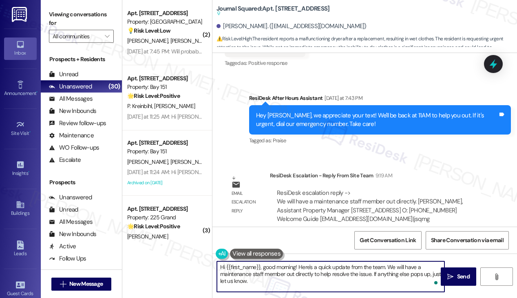
click at [299, 274] on textarea "Hi {{first_name}}, good morning! Here's a quick update from the team. We will h…" at bounding box center [331, 277] width 228 height 31
click at [312, 278] on textarea "Hi {{first_name}}, good morning! Here's a quick update from the team. We will h…" at bounding box center [331, 277] width 228 height 31
click at [350, 278] on textarea "Hi {{first_name}}, good morning! Here's a quick update from the team. We will h…" at bounding box center [331, 277] width 228 height 31
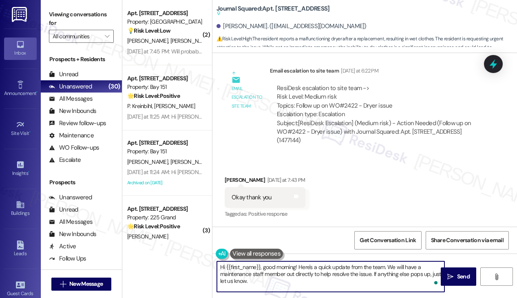
scroll to position [1605, 0]
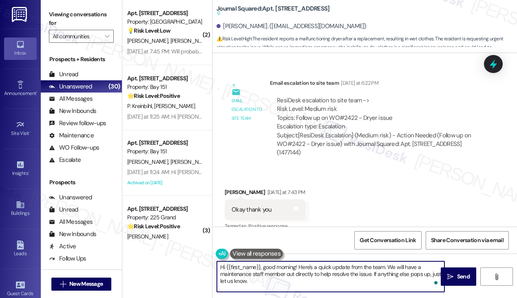
click at [361, 273] on textarea "Hi {{first_name}}, good morning! Here's a quick update from the team. We will h…" at bounding box center [331, 277] width 228 height 31
click at [358, 281] on textarea "Hi {{first_name}}, good morning! Here's a quick update from the team. We will h…" at bounding box center [331, 277] width 228 height 31
drag, startPoint x: 286, startPoint y: 282, endPoint x: 294, endPoint y: 282, distance: 8.2
click at [232, 284] on textarea "Hi {{first_name}}, good morning! Here's a quick update from the team. We will h…" at bounding box center [331, 277] width 228 height 31
type textarea "Hi {{first_name}}, good morning! Here's a quick update from the team. We will h…"
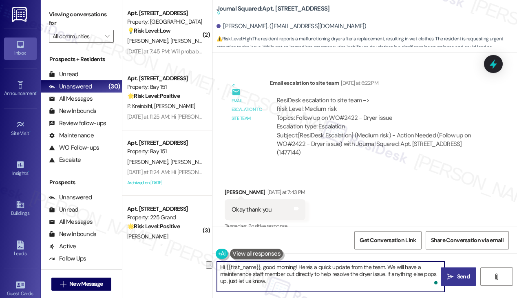
click at [471, 269] on button " Send" at bounding box center [458, 277] width 35 height 18
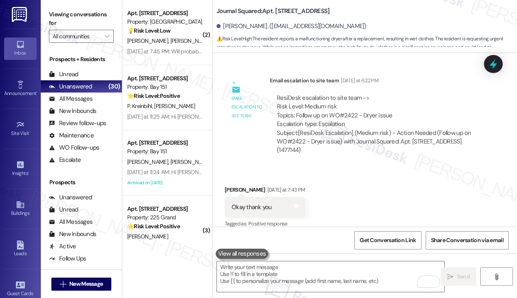
scroll to position [1834, 0]
